Goal: Task Accomplishment & Management: Complete application form

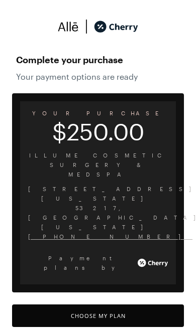
click at [95, 304] on button "Choose My Plan" at bounding box center [97, 315] width 171 height 23
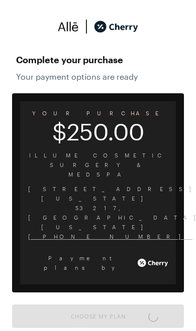
scroll to position [4, 0]
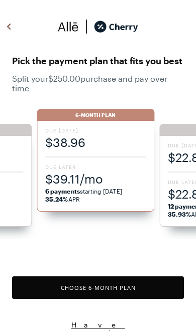
scroll to position [829, 0]
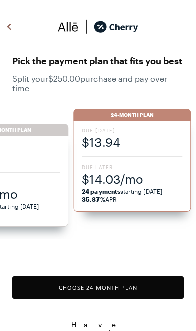
click at [99, 178] on span "$14.03/mo" at bounding box center [132, 178] width 100 height 17
click at [99, 285] on button "Choose 24 -Month Plan" at bounding box center [97, 287] width 171 height 23
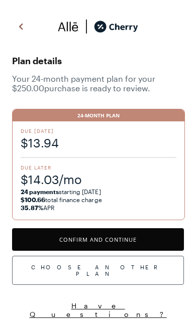
click at [89, 236] on button "Confirm and Continue" at bounding box center [97, 239] width 171 height 23
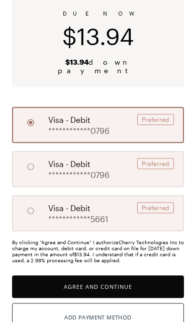
scroll to position [65, 0]
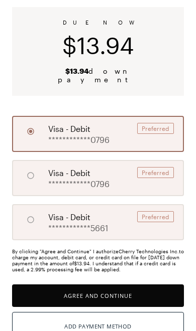
click at [62, 286] on button "Agree and Continue" at bounding box center [97, 295] width 171 height 23
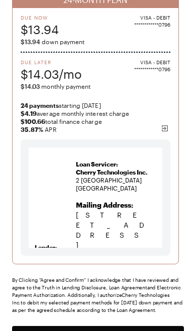
scroll to position [105, 0]
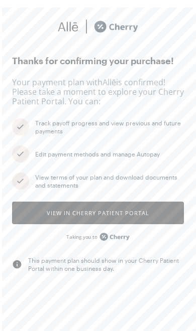
click at [141, 217] on button "View in Cherry patient portal" at bounding box center [97, 213] width 171 height 23
